Goal: Navigation & Orientation: Understand site structure

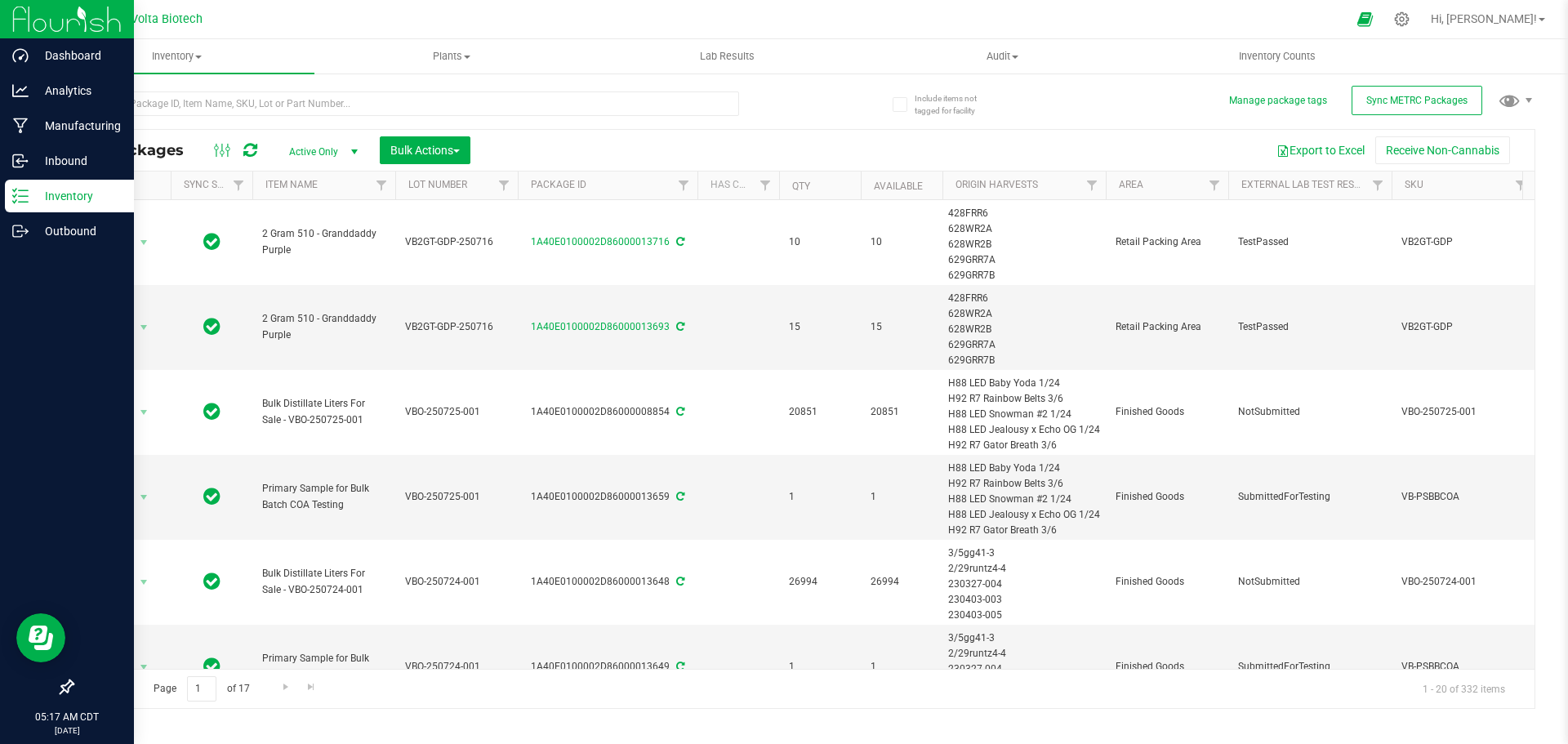
scroll to position [1088, 0]
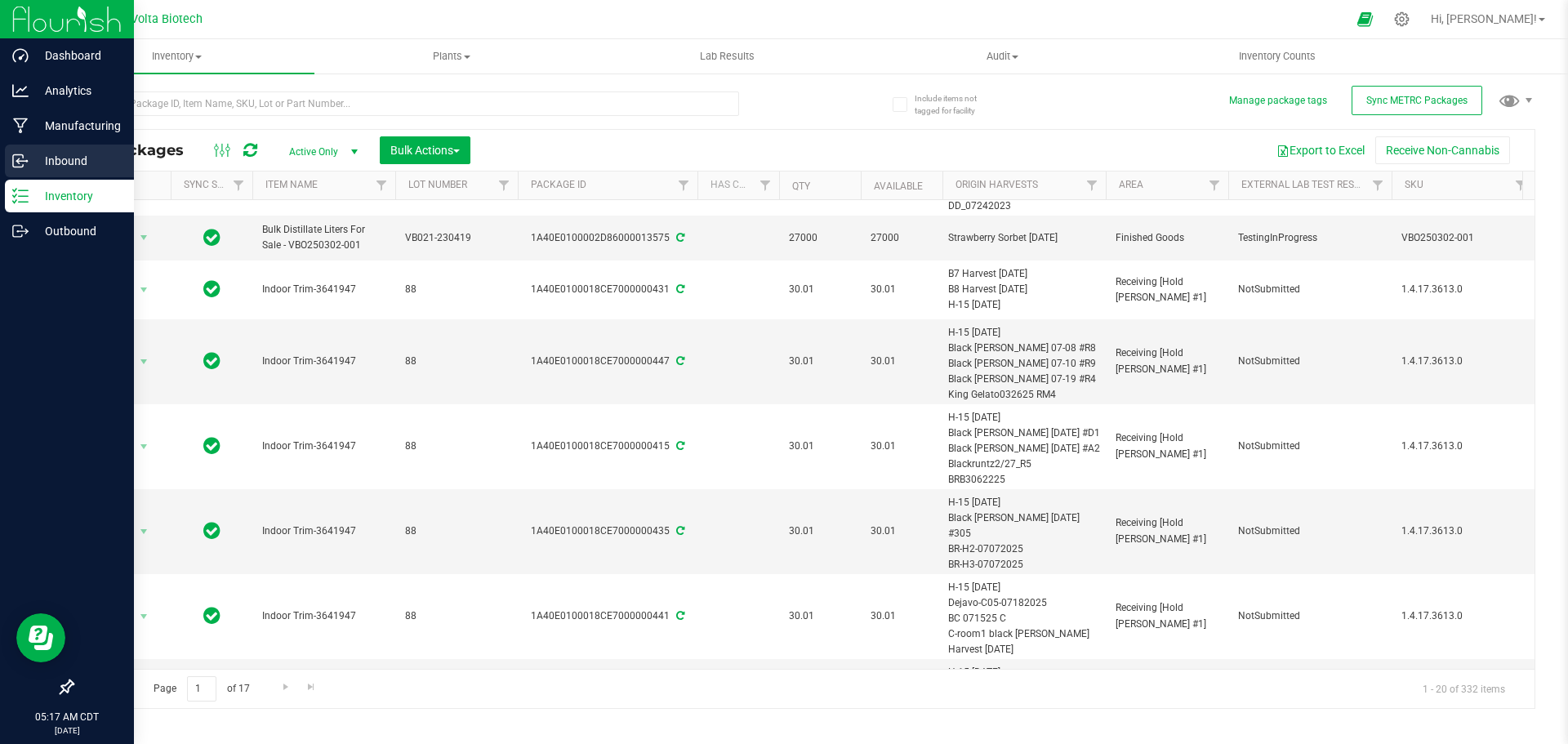
click at [32, 164] on p "Inbound" at bounding box center [78, 161] width 98 height 20
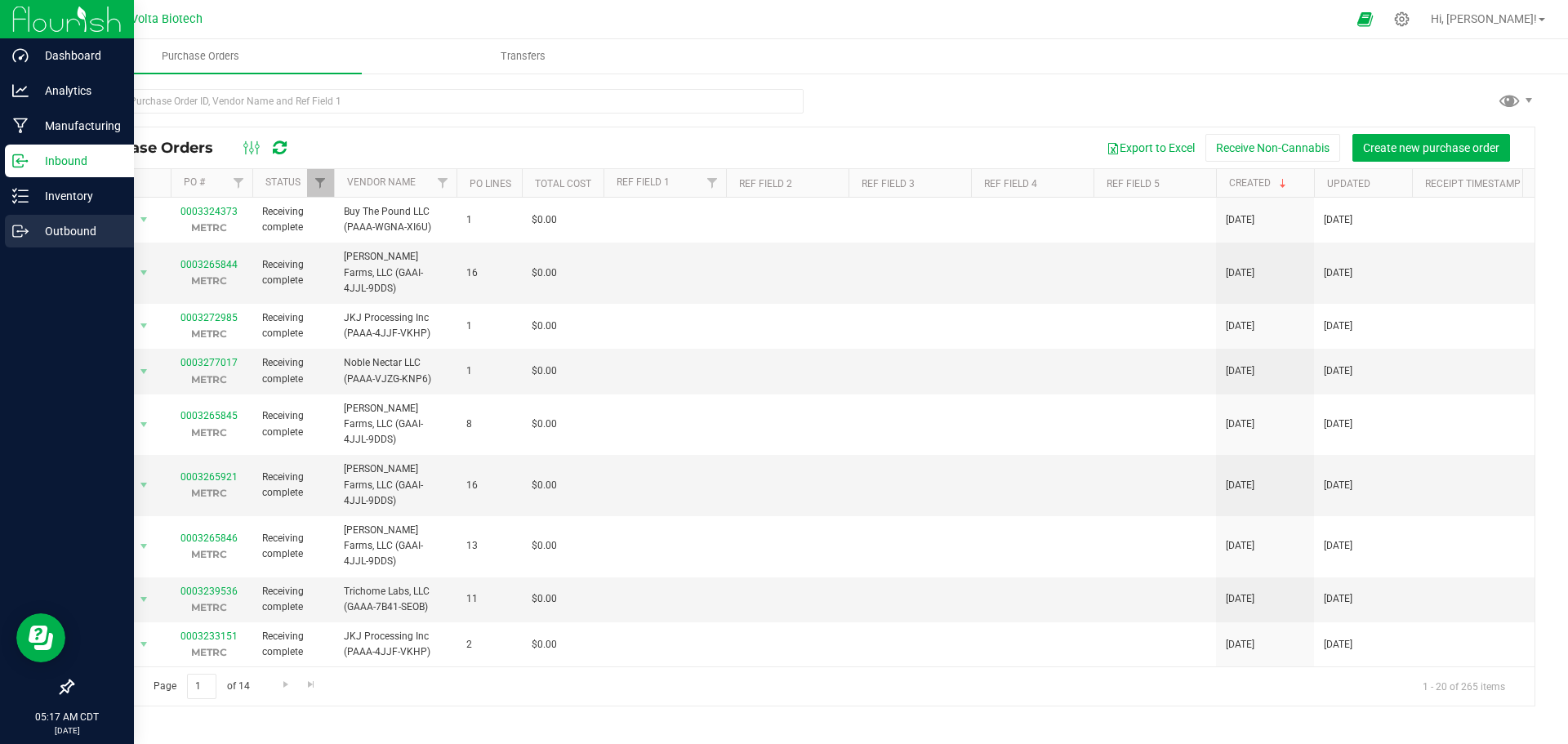
click at [29, 236] on p "Outbound" at bounding box center [78, 231] width 98 height 20
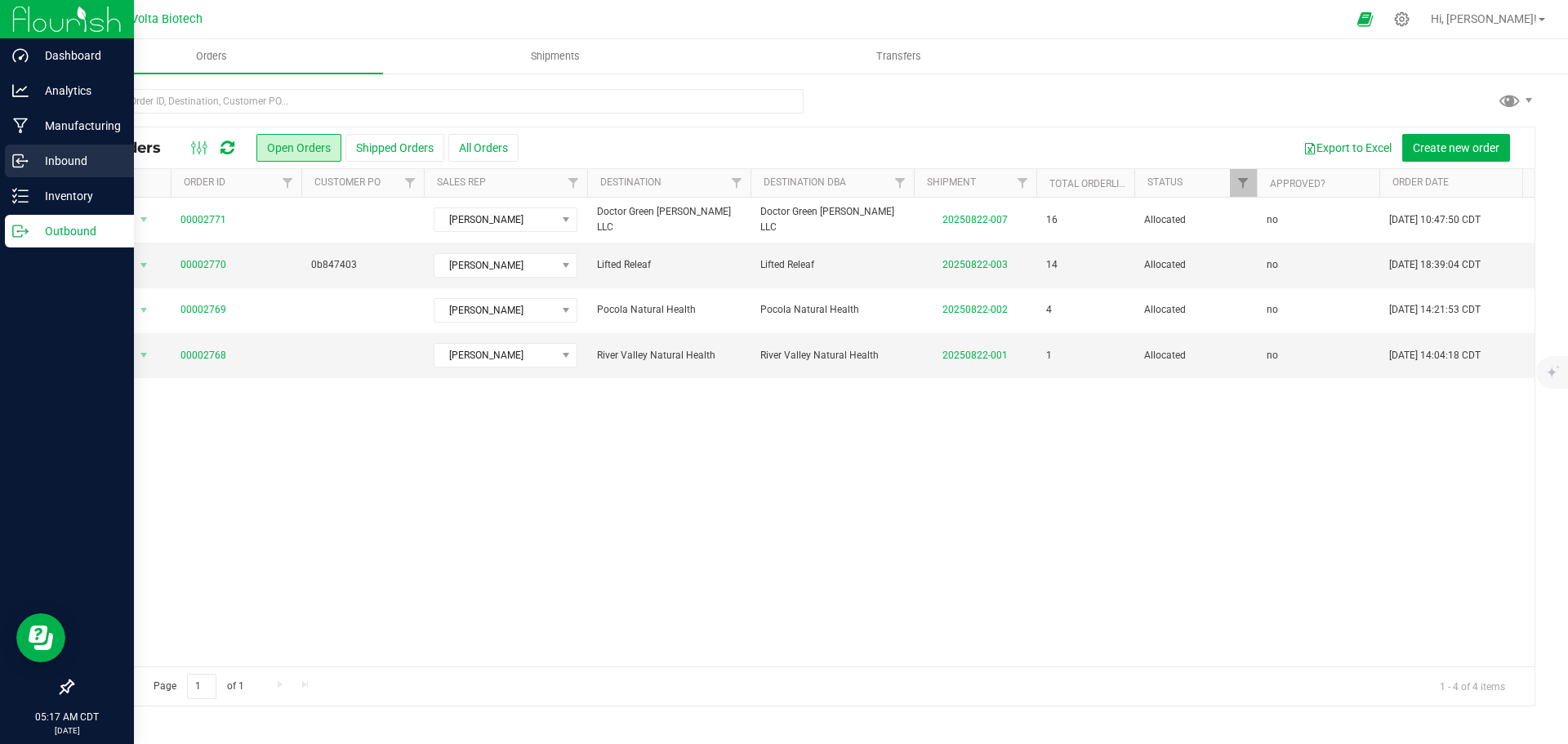
click at [74, 148] on div "Inbound" at bounding box center [69, 161] width 129 height 33
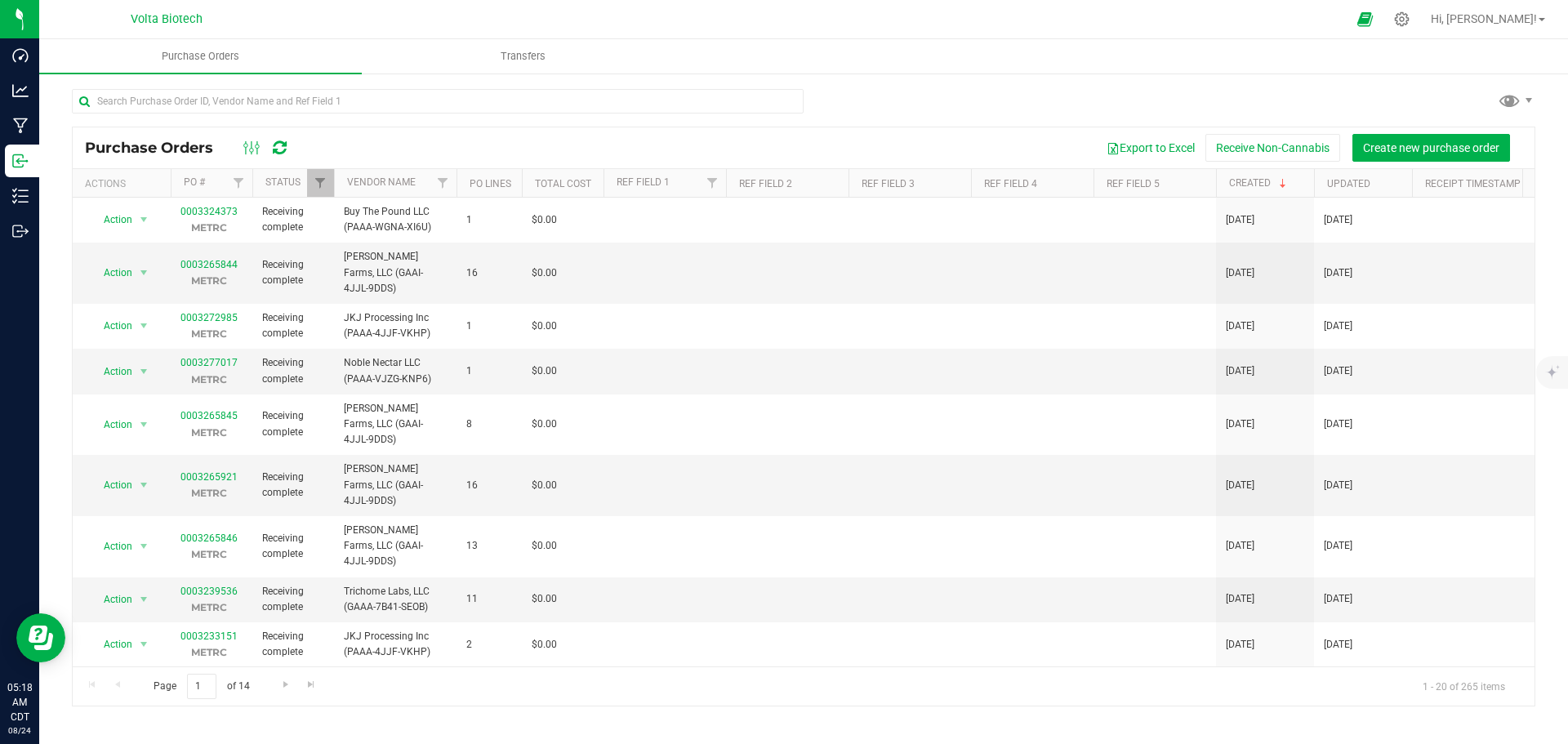
click at [688, 717] on div "Purchase Orders Export to Excel Receive Non-Cannabis Create new purchase order …" at bounding box center [803, 397] width 1528 height 651
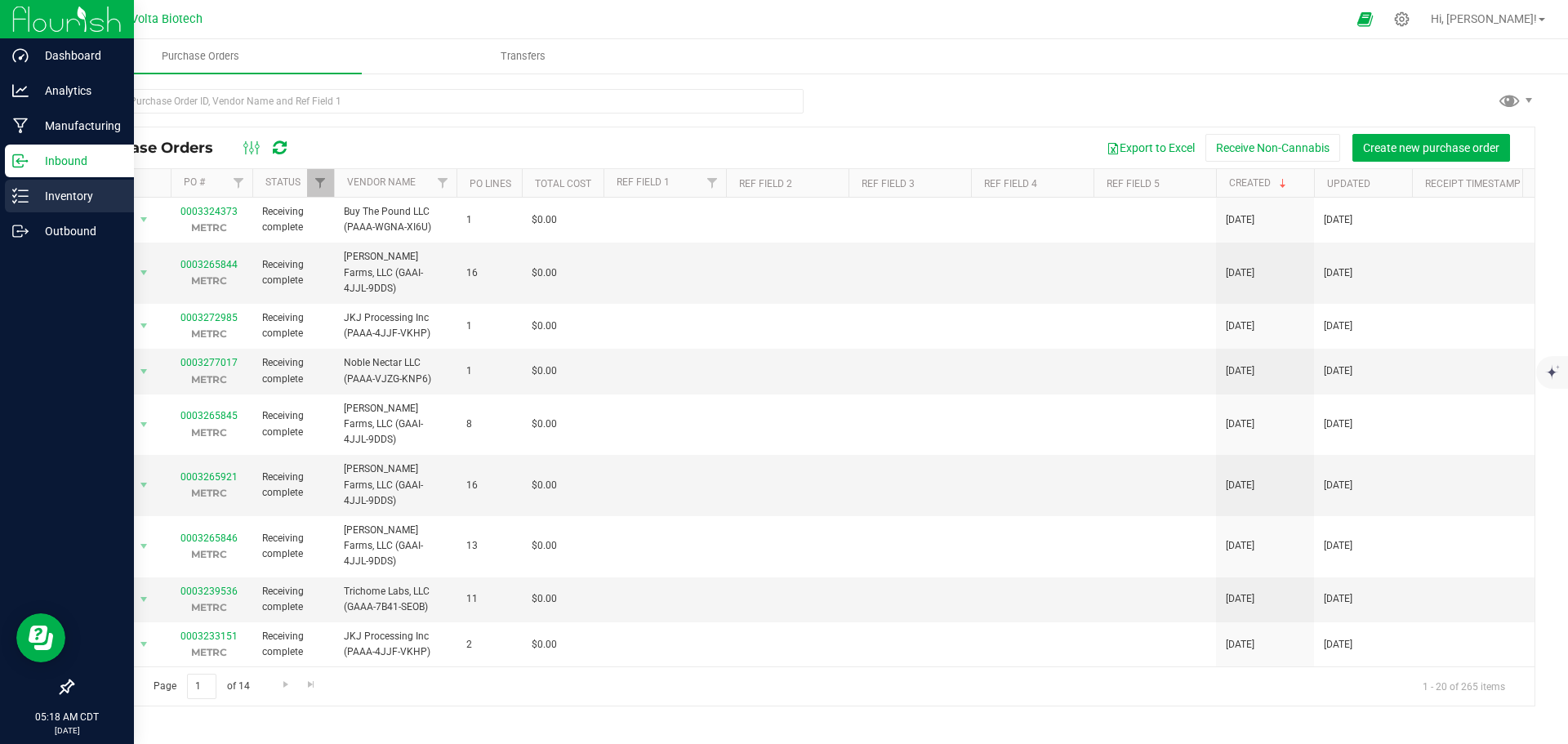
click at [40, 198] on p "Inventory" at bounding box center [78, 196] width 98 height 20
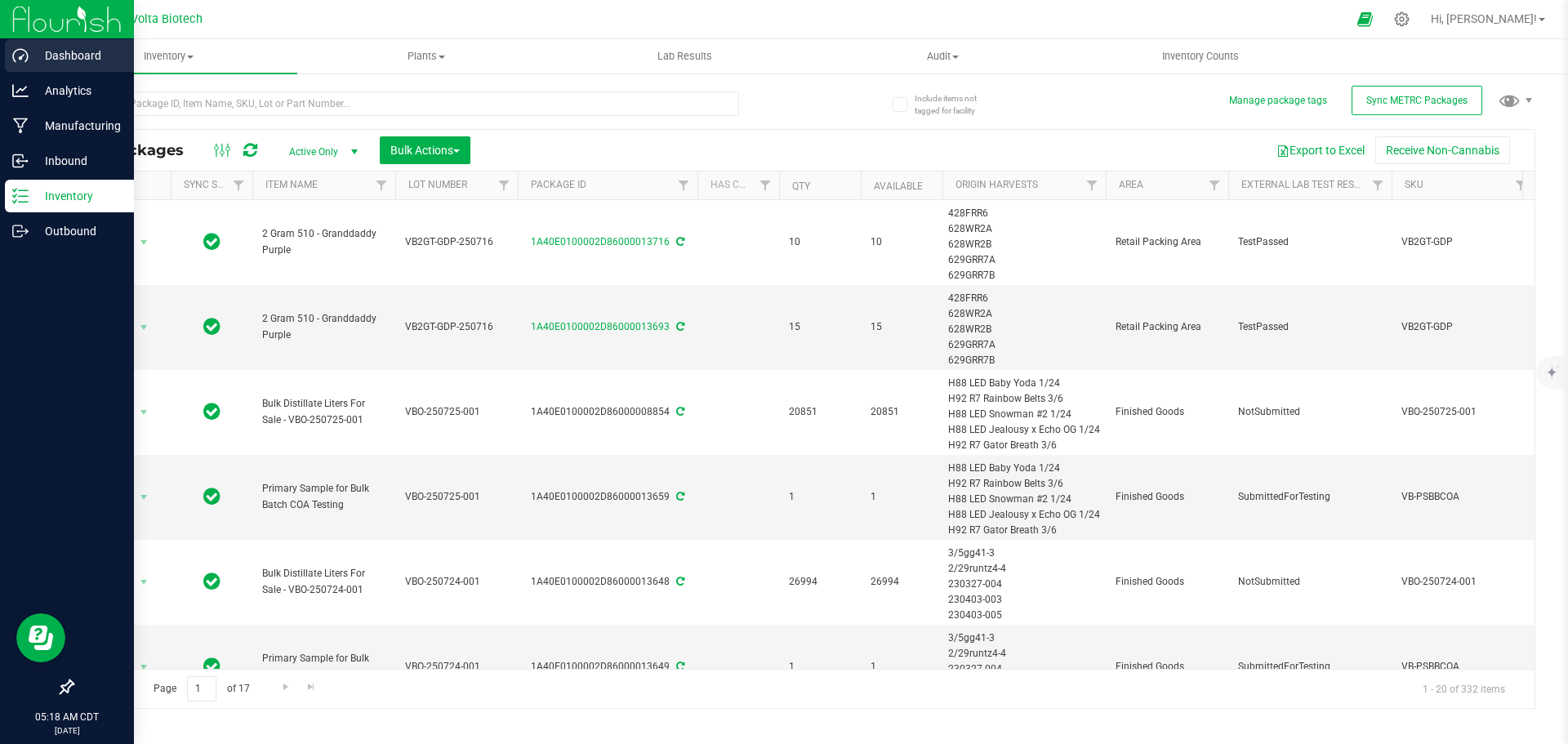
click at [59, 59] on p "Dashboard" at bounding box center [78, 55] width 98 height 20
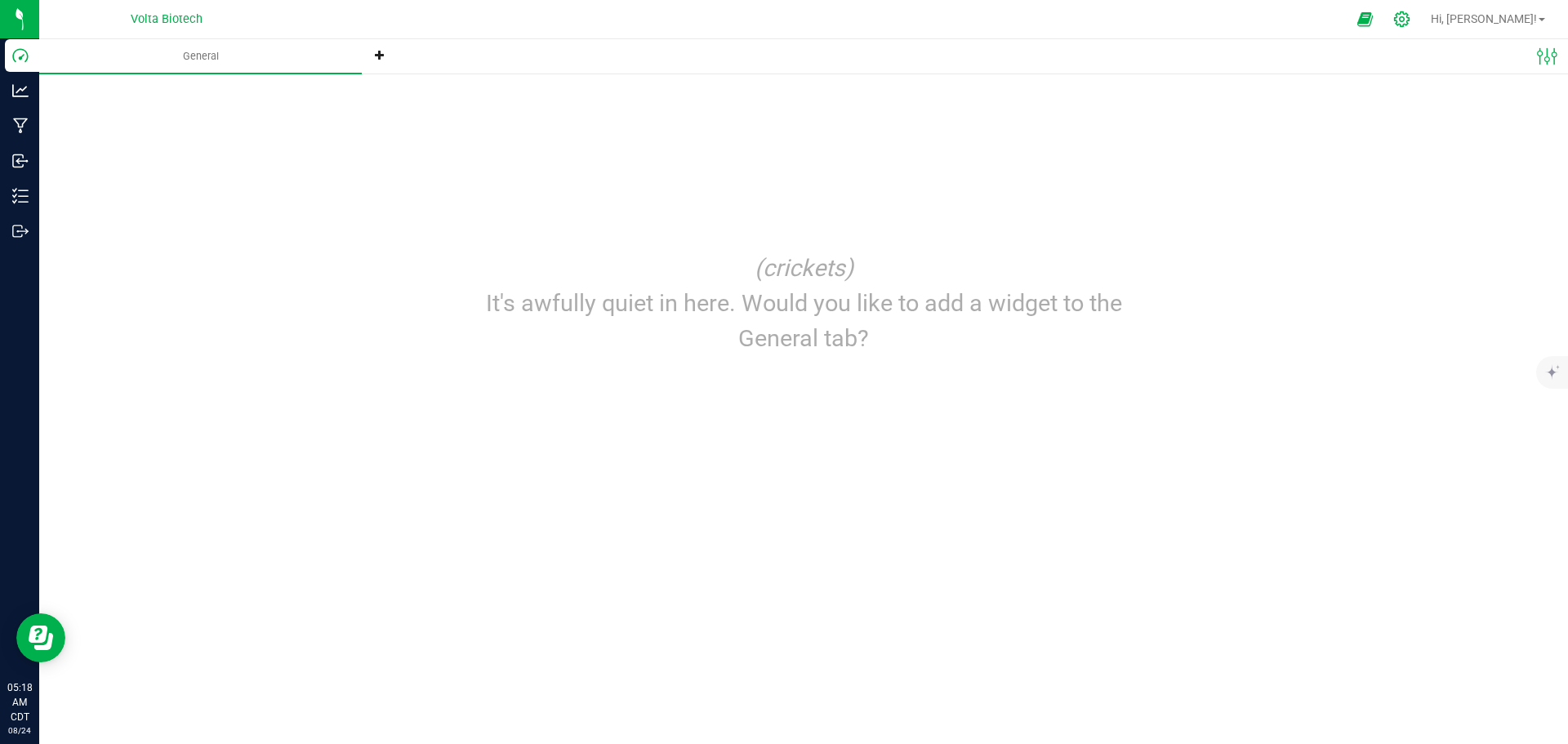
click at [1410, 20] on icon at bounding box center [1401, 19] width 17 height 17
